Goal: Task Accomplishment & Management: Complete application form

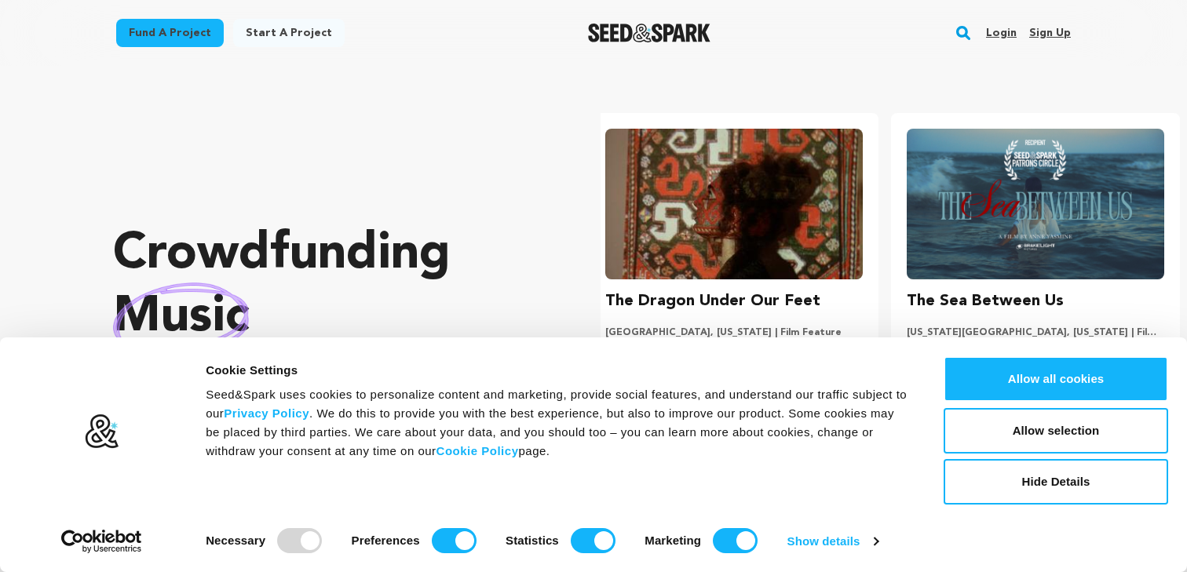
scroll to position [0, 313]
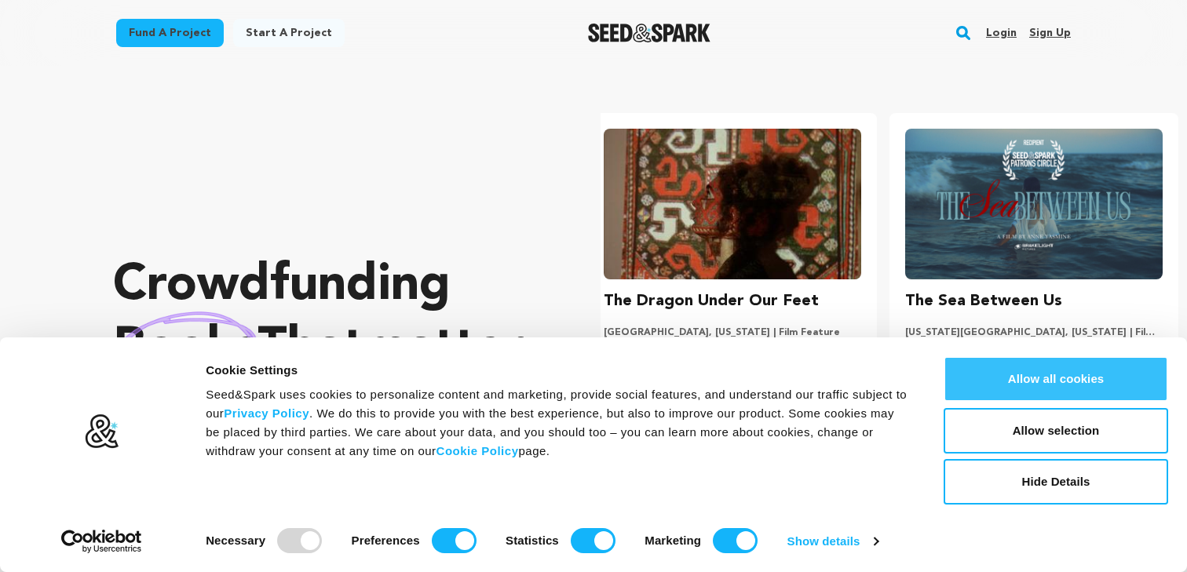
click at [1007, 375] on button "Allow all cookies" at bounding box center [1056, 379] width 225 height 46
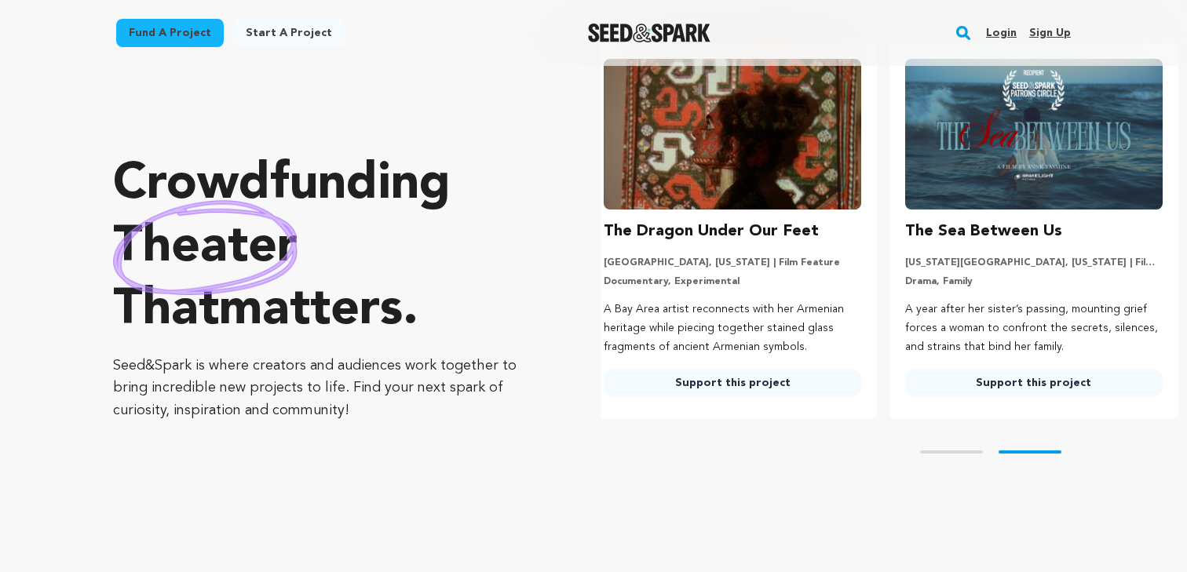
scroll to position [0, 0]
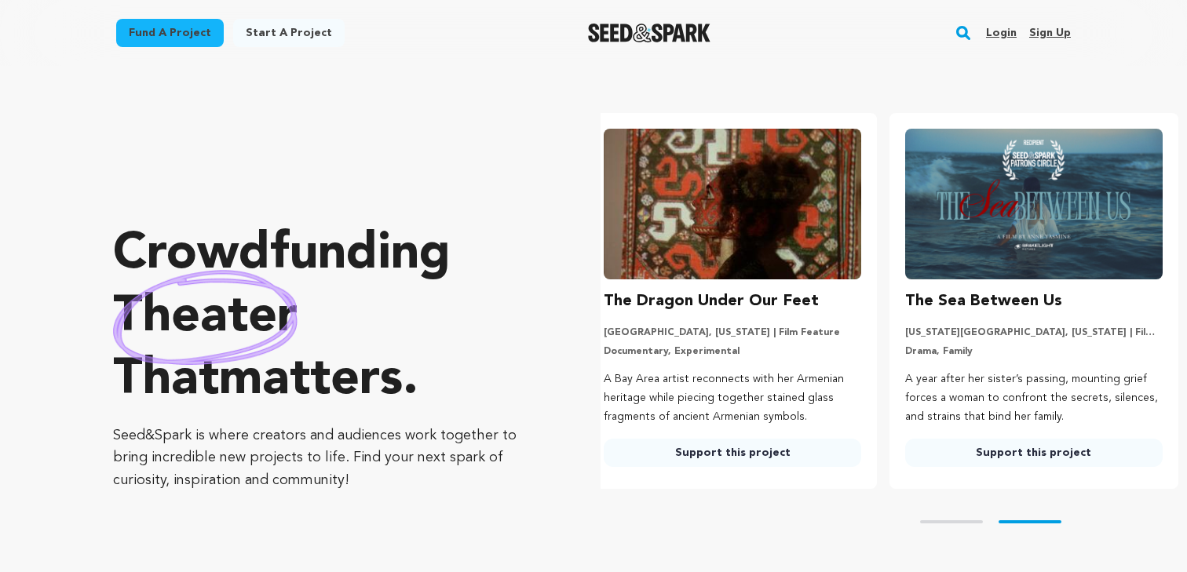
click at [291, 19] on link "Start a project" at bounding box center [288, 33] width 111 height 28
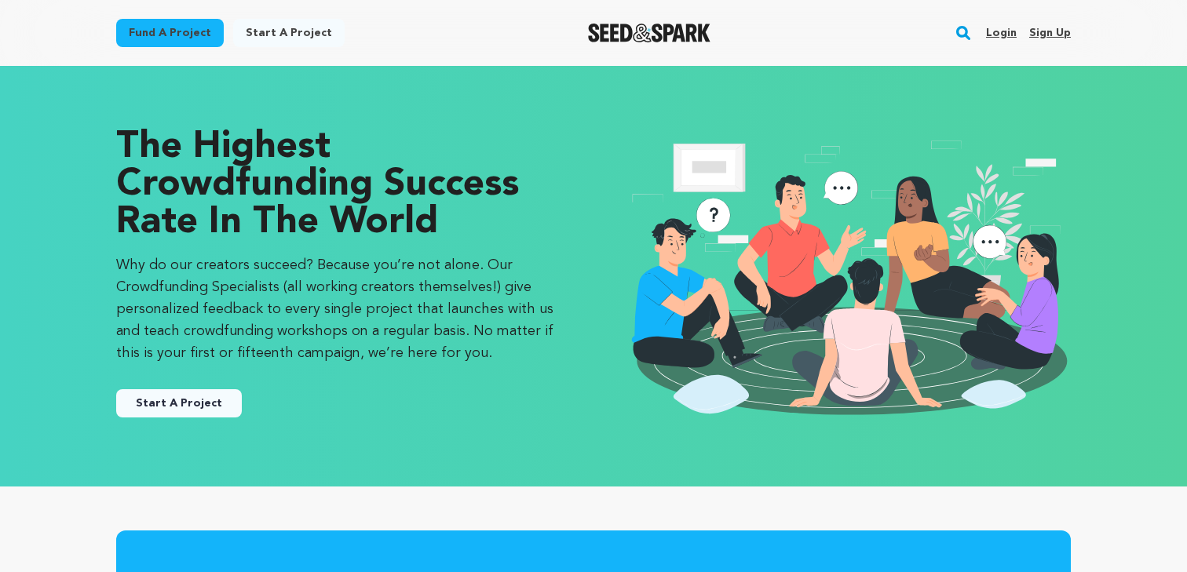
click at [1056, 24] on link "Sign up" at bounding box center [1050, 32] width 42 height 25
click at [1059, 33] on link "Sign up" at bounding box center [1050, 32] width 42 height 25
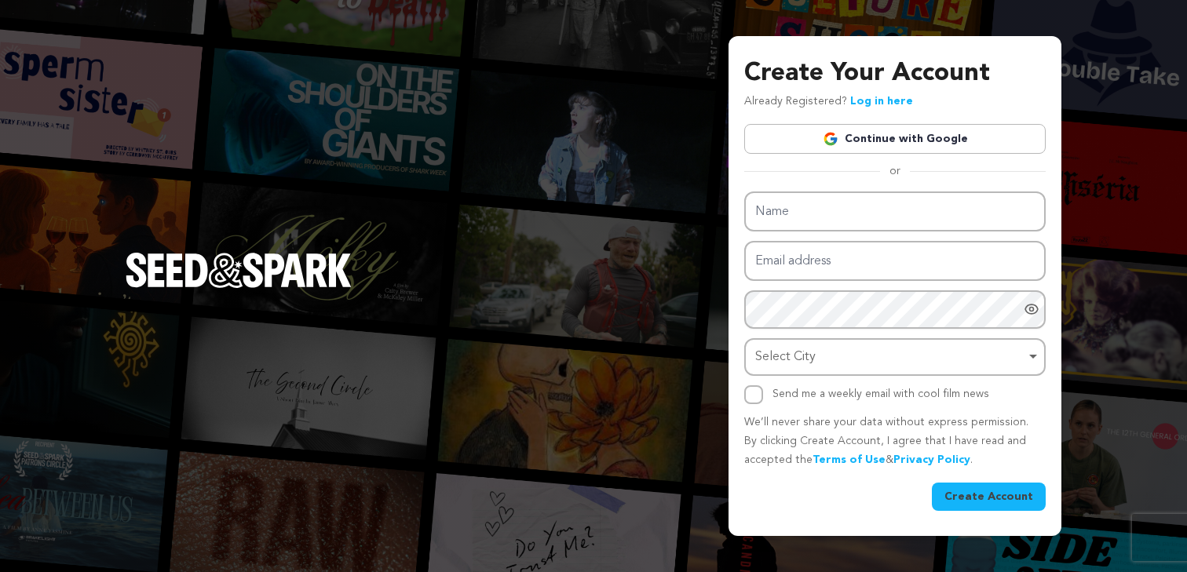
click at [986, 140] on link "Continue with Google" at bounding box center [894, 139] width 301 height 30
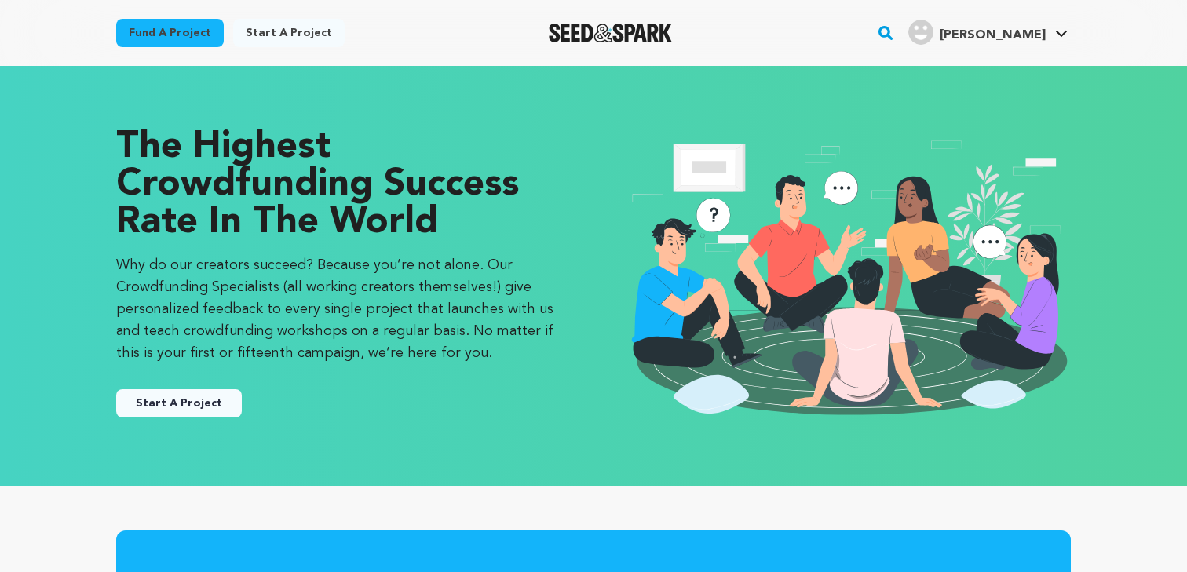
click at [194, 403] on button "Start A Project" at bounding box center [179, 403] width 126 height 28
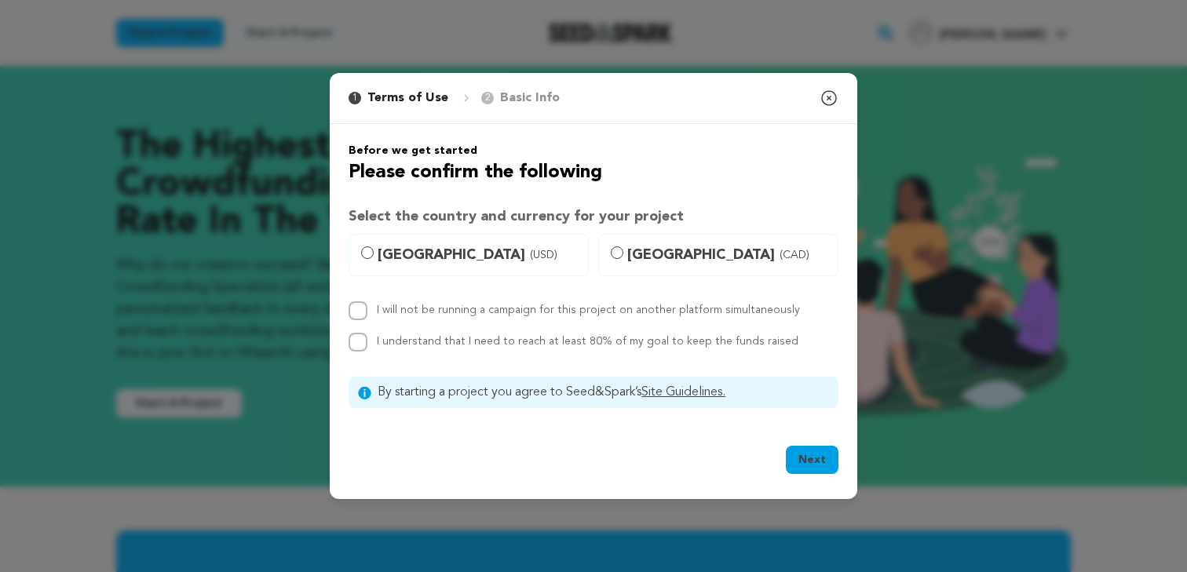
click at [660, 387] on link "Site Guidelines." at bounding box center [683, 392] width 84 height 13
click at [470, 250] on span "United States (USD)" at bounding box center [478, 255] width 201 height 22
click at [374, 250] on input "United States (USD)" at bounding box center [367, 253] width 13 height 13
radio input "true"
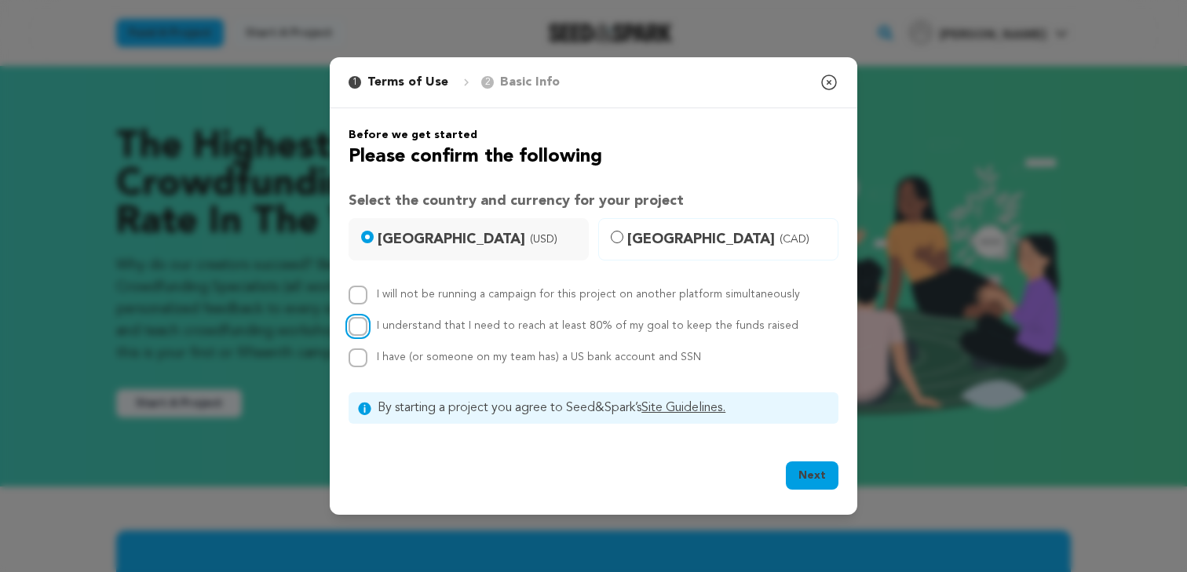
click at [353, 328] on input "I understand that I need to reach at least 80% of my goal to keep the funds rai…" at bounding box center [358, 326] width 19 height 19
click at [359, 328] on input "I understand that I need to reach at least 80% of my goal to keep the funds rai…" at bounding box center [358, 326] width 19 height 19
checkbox input "false"
click at [359, 298] on input "I will not be running a campaign for this project on another platform simultane…" at bounding box center [358, 295] width 19 height 19
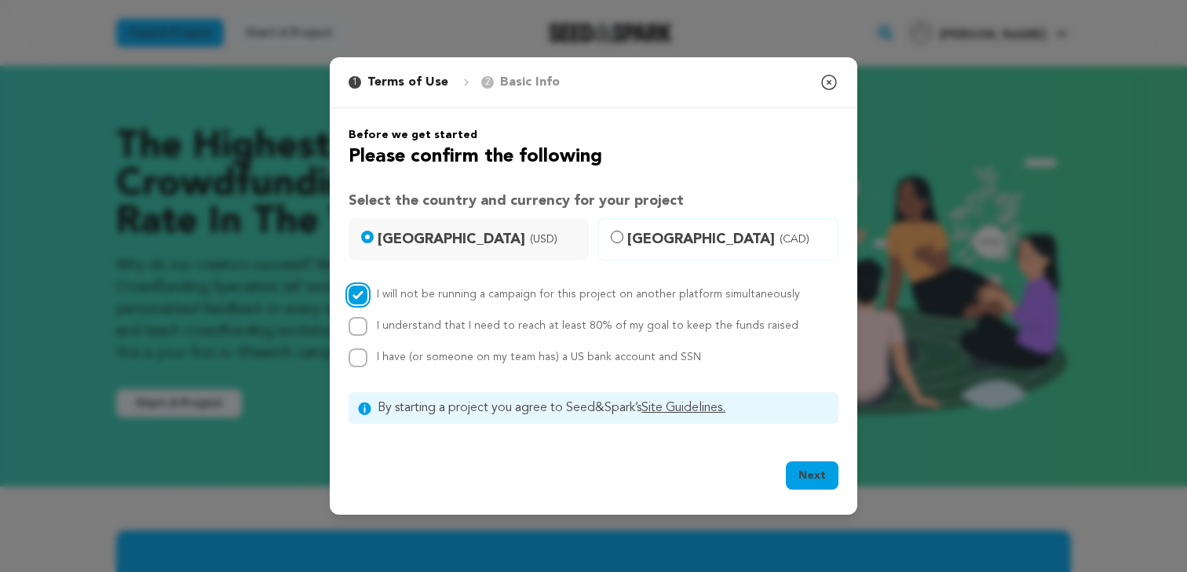
checkbox input "false"
click at [666, 212] on div "Before we get started Please confirm the following Select the country and curre…" at bounding box center [594, 275] width 490 height 297
click at [666, 222] on label "Canada (CAD)" at bounding box center [718, 239] width 240 height 42
click at [623, 231] on input "Canada (CAD)" at bounding box center [617, 237] width 13 height 13
radio input "true"
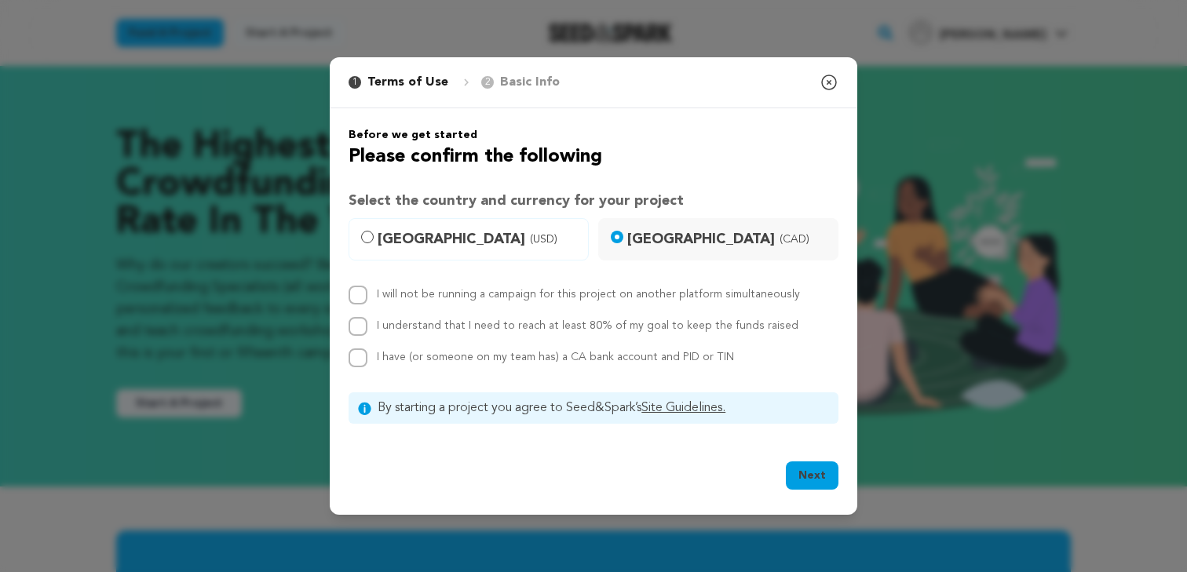
click at [504, 224] on label "United States (USD)" at bounding box center [469, 239] width 240 height 42
click at [374, 231] on input "United States (USD)" at bounding box center [367, 237] width 13 height 13
radio input "true"
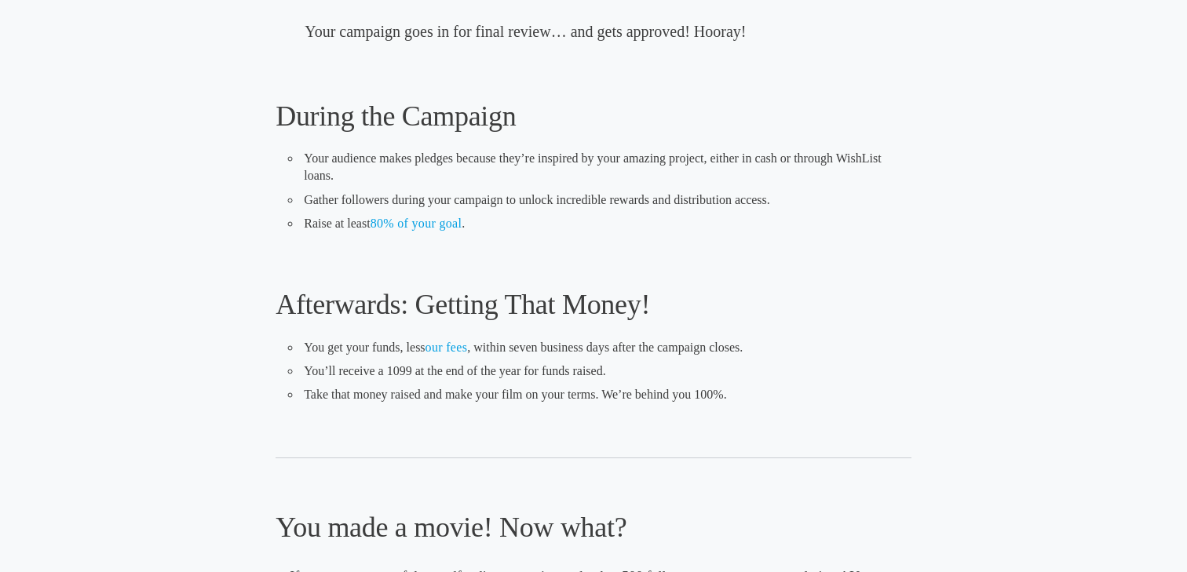
scroll to position [898, 0]
